Goal: Find specific page/section: Find specific page/section

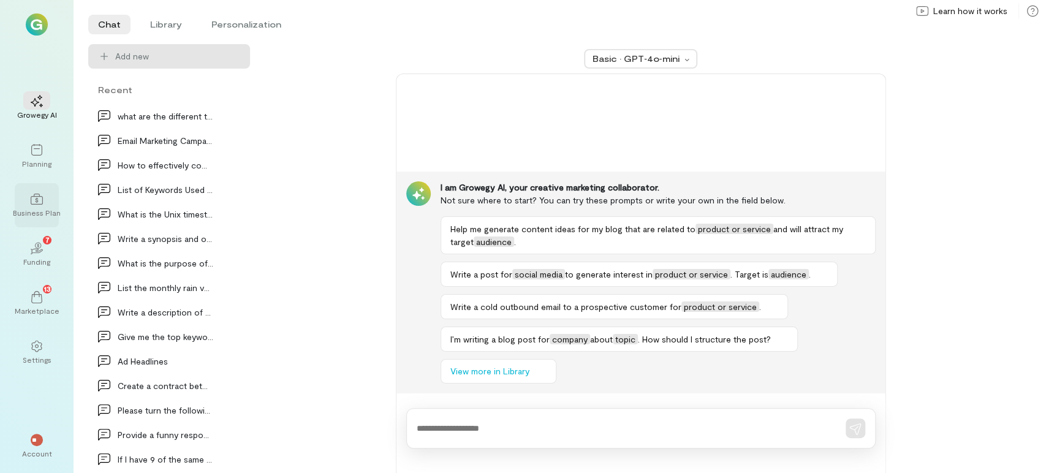
click at [45, 195] on div at bounding box center [36, 198] width 27 height 18
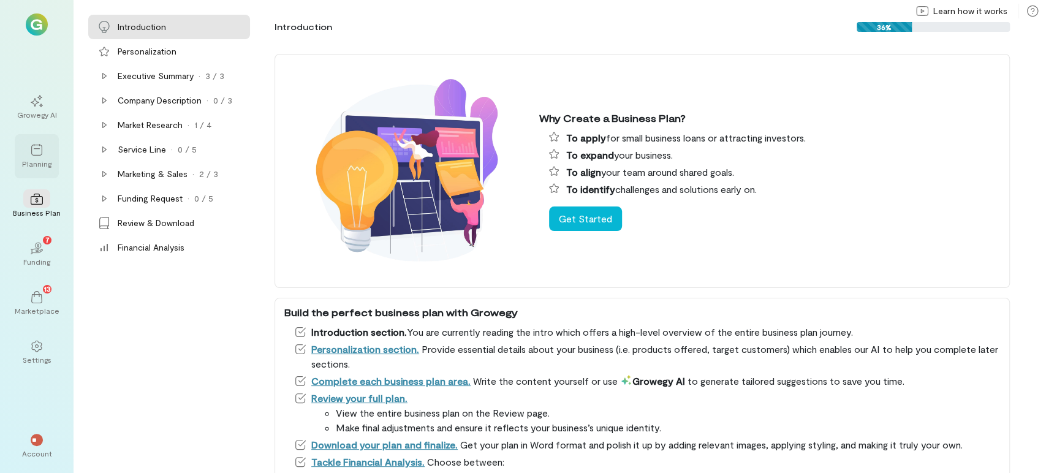
click at [45, 162] on div "Planning" at bounding box center [36, 164] width 29 height 10
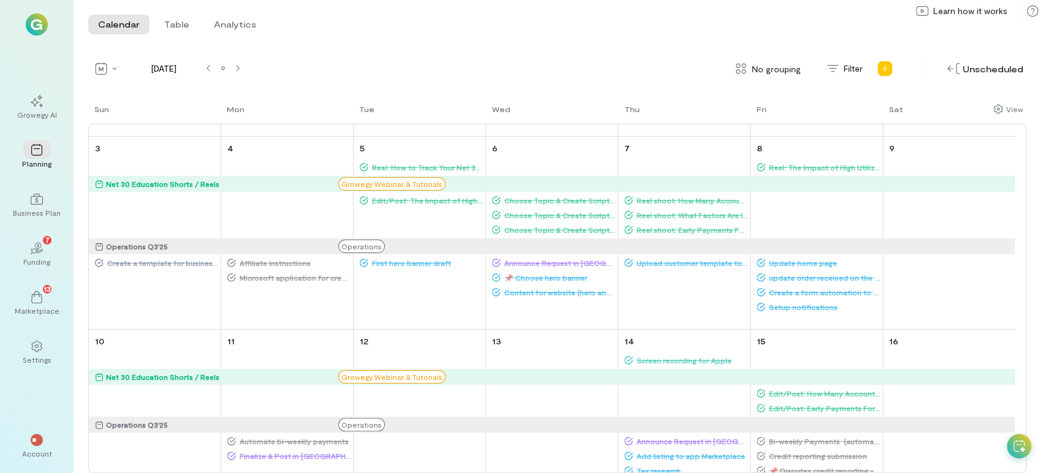
scroll to position [222, 0]
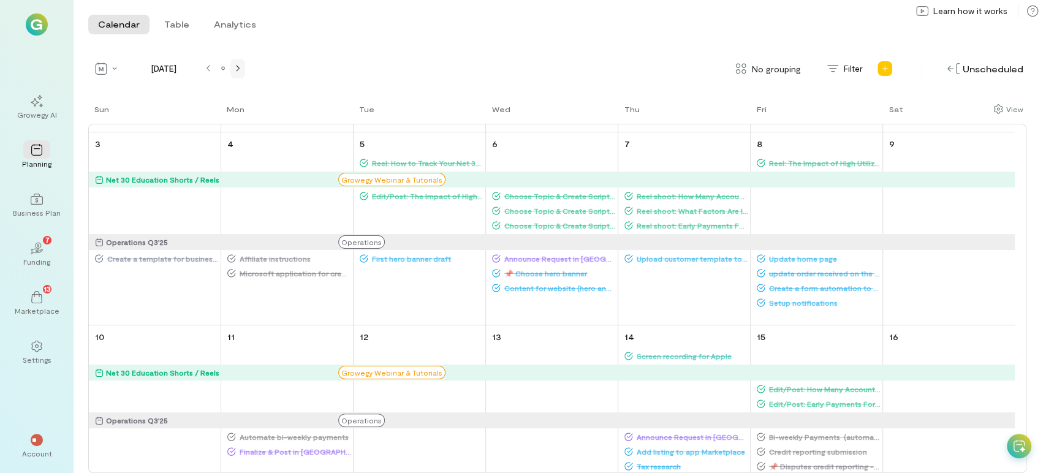
click at [240, 64] on div at bounding box center [238, 69] width 10 height 10
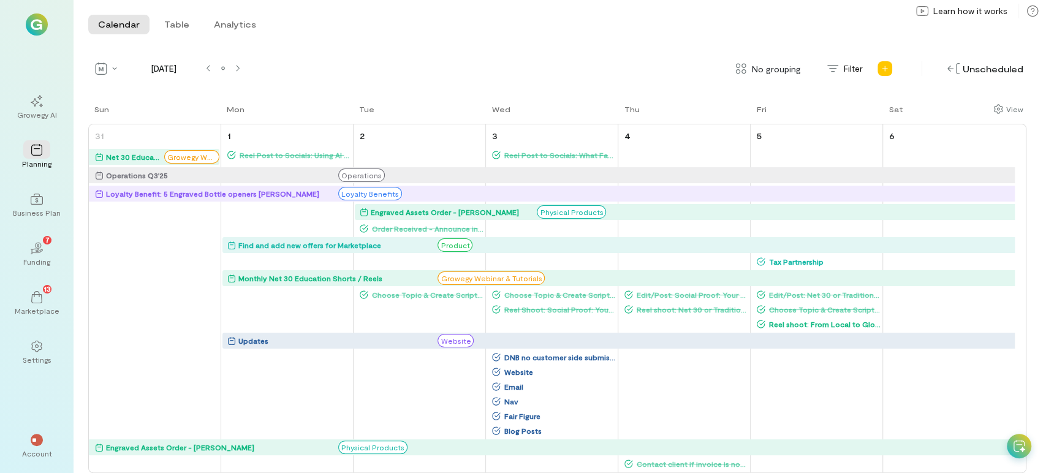
scroll to position [0, 0]
click at [782, 70] on span "No grouping" at bounding box center [776, 68] width 49 height 13
click at [774, 93] on span "By campaign" at bounding box center [772, 95] width 72 height 12
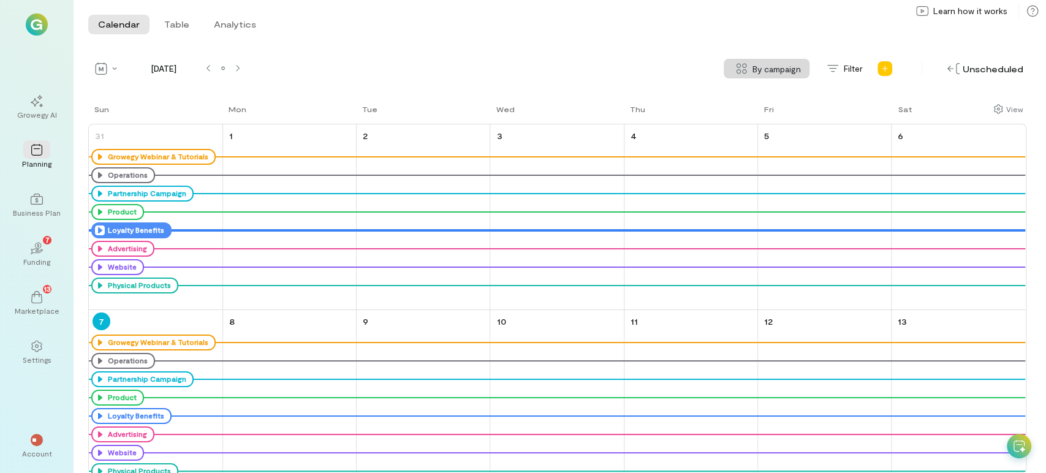
click at [98, 229] on icon at bounding box center [100, 230] width 10 height 10
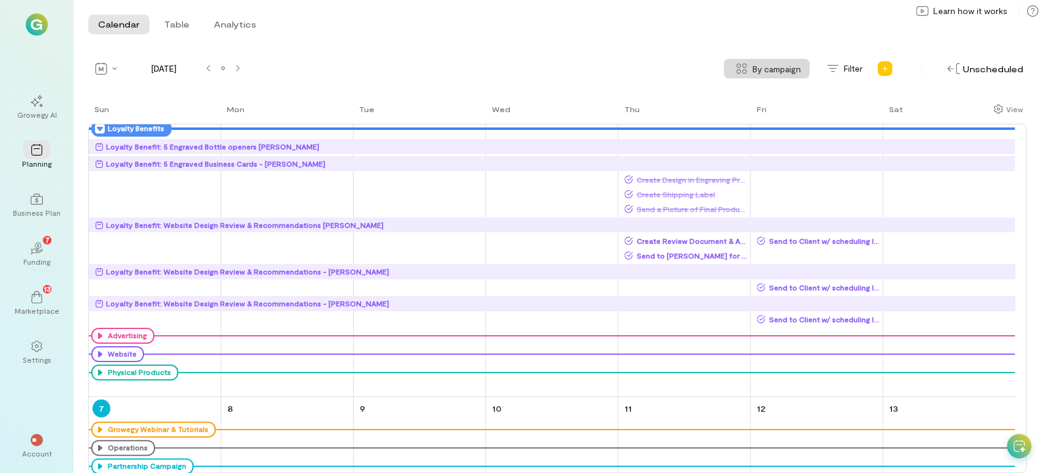
scroll to position [101, 0]
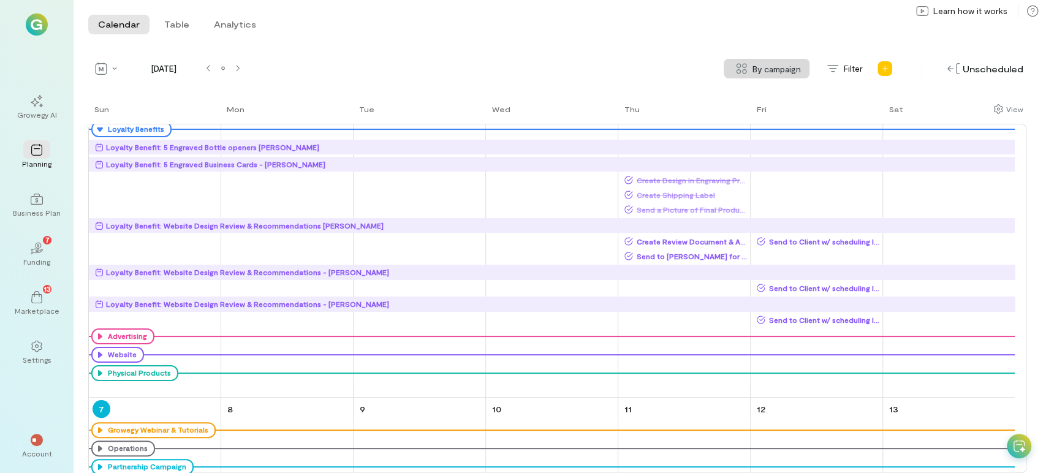
click at [546, 225] on div "Loyalty Benefit: Website Design Review & Recommendations [PERSON_NAME]" at bounding box center [555, 225] width 920 height 12
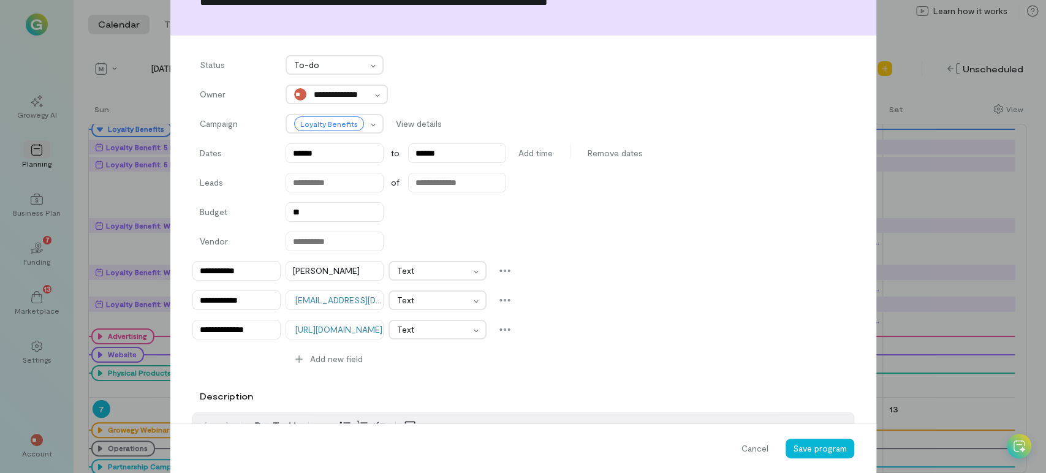
scroll to position [75, 0]
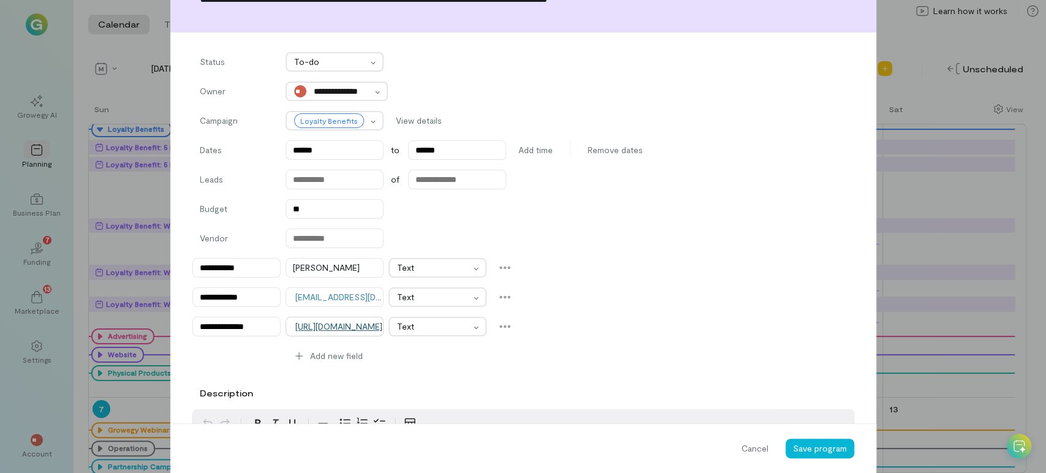
click at [348, 327] on link "[URL][DOMAIN_NAME]" at bounding box center [338, 326] width 87 height 10
